Goal: Check status: Check status

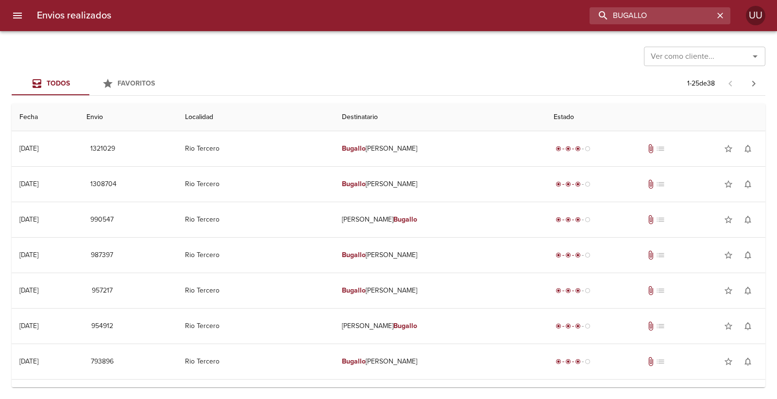
drag, startPoint x: 645, startPoint y: 14, endPoint x: 511, endPoint y: -8, distance: 135.8
click at [511, 0] on html "Envios realizados BUGALLO UU Ver como cliente... Ver como cliente... Todos Favo…" at bounding box center [388, 0] width 777 height 0
type input "O"
type input "9499302"
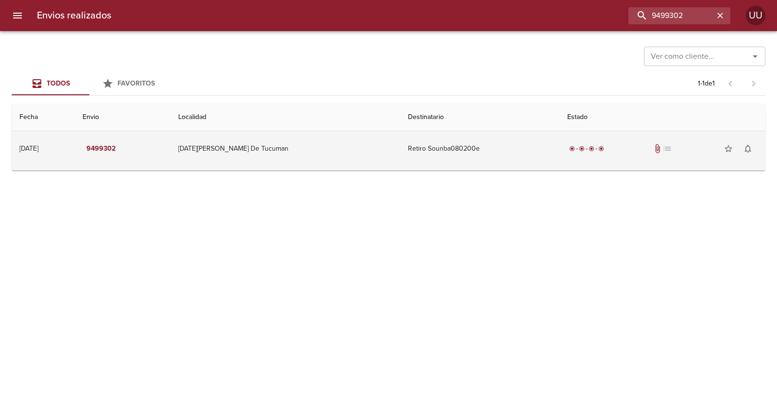
click at [372, 152] on td "[DATE][PERSON_NAME] De Tucuman" at bounding box center [285, 148] width 230 height 35
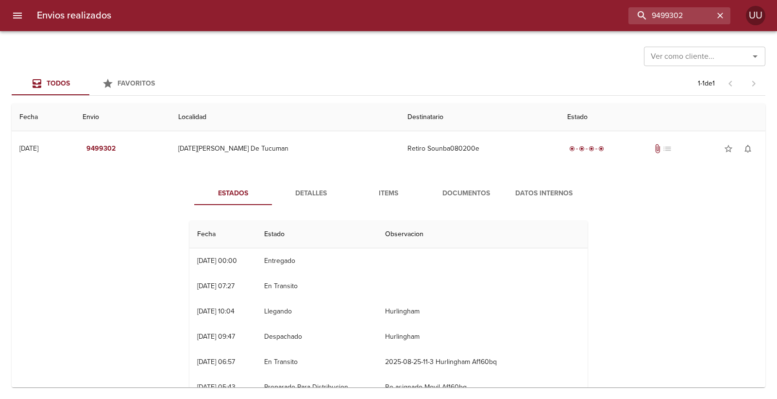
click at [463, 194] on span "Documentos" at bounding box center [466, 193] width 66 height 12
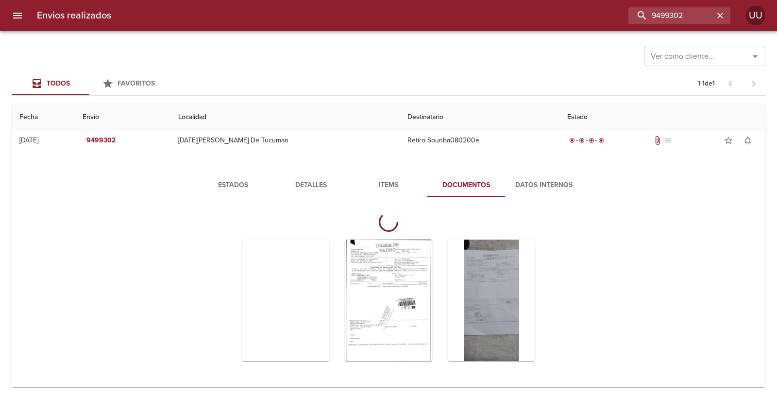
scroll to position [10, 0]
click at [400, 270] on div "Tabla de envíos del cliente" at bounding box center [388, 298] width 87 height 121
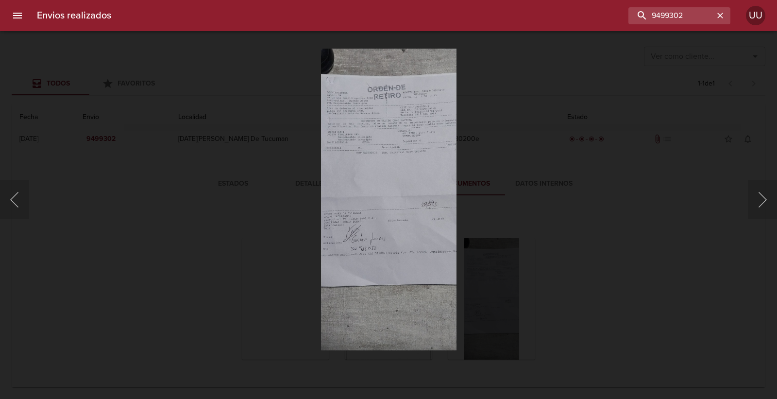
click at [676, 232] on div "This image failed to load" at bounding box center [388, 199] width 777 height 399
click at [542, 290] on div "This image failed to load" at bounding box center [388, 199] width 777 height 399
click at [613, 81] on div "This image failed to load" at bounding box center [388, 199] width 777 height 399
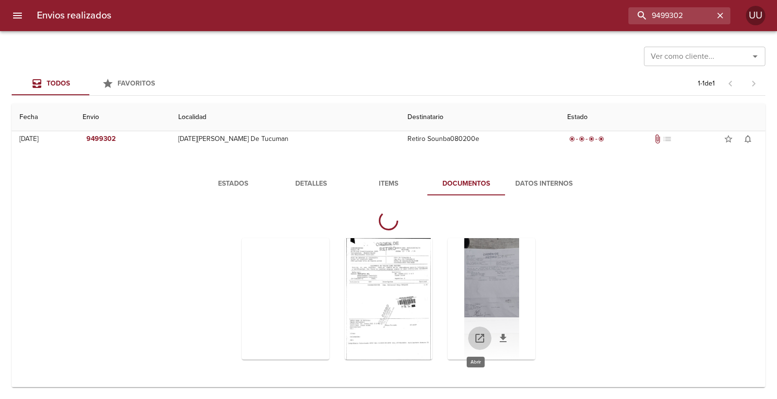
click at [475, 344] on link "Tabla de envíos del cliente" at bounding box center [479, 337] width 23 height 23
